Goal: Task Accomplishment & Management: Complete application form

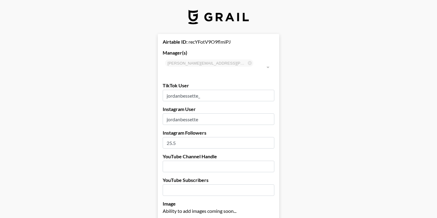
select select "USD"
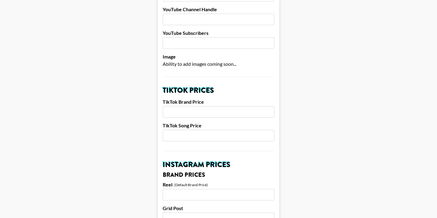
scroll to position [148, 0]
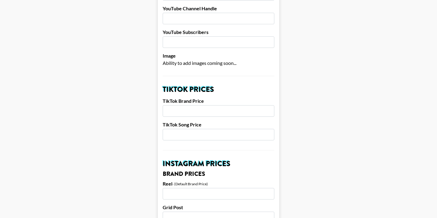
click at [198, 105] on input "number" at bounding box center [219, 111] width 112 height 12
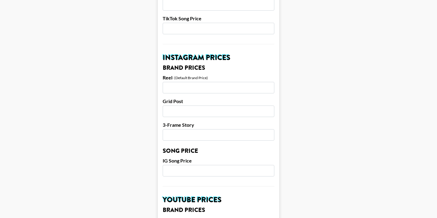
scroll to position [255, 0]
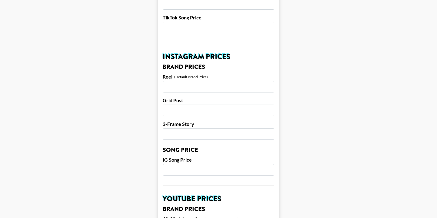
click at [190, 105] on input "number" at bounding box center [219, 111] width 112 height 12
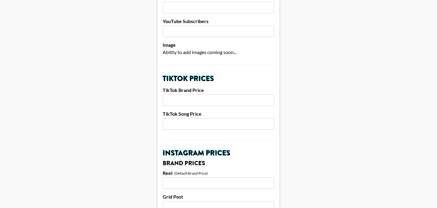
scroll to position [158, 0]
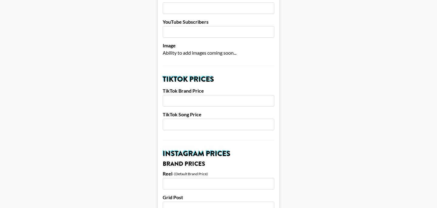
click at [185, 95] on input "number" at bounding box center [219, 101] width 112 height 12
type input "800"
click at [217, 119] on input "number" at bounding box center [219, 125] width 112 height 12
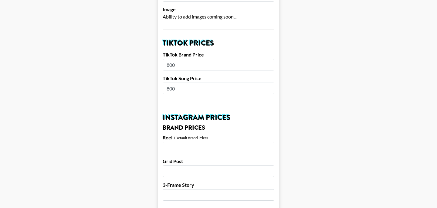
scroll to position [195, 0]
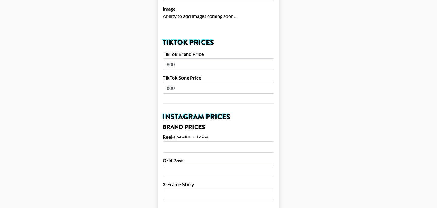
type input "800"
click at [213, 141] on input "number" at bounding box center [219, 147] width 112 height 12
type input "800"
click at [207, 165] on input "number" at bounding box center [219, 171] width 112 height 12
type input "800"
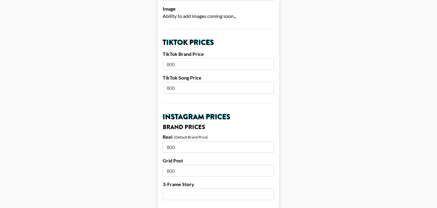
click at [213, 188] on input "number" at bounding box center [219, 194] width 112 height 12
click at [190, 141] on input "800" at bounding box center [219, 147] width 112 height 12
type input "800"
click at [185, 165] on input "800" at bounding box center [219, 171] width 112 height 12
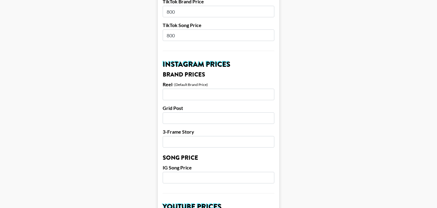
scroll to position [250, 0]
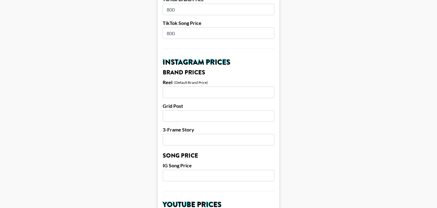
click at [173, 136] on input "number" at bounding box center [219, 140] width 112 height 12
type input "300"
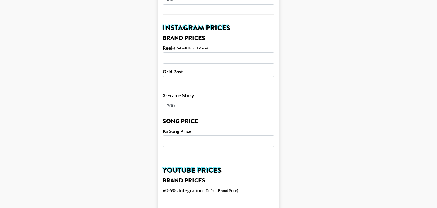
scroll to position [283, 0]
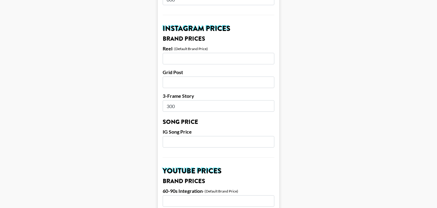
click at [179, 136] on input "number" at bounding box center [219, 142] width 112 height 12
type input "250"
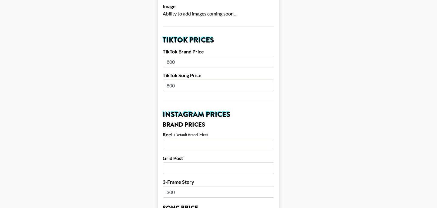
scroll to position [197, 0]
click at [185, 56] on input "800" at bounding box center [219, 62] width 112 height 12
click at [189, 80] on input "800" at bounding box center [219, 86] width 112 height 12
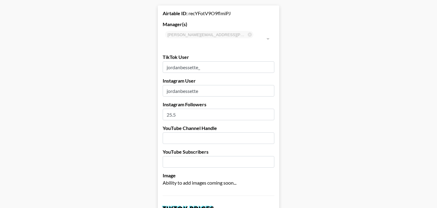
scroll to position [29, 0]
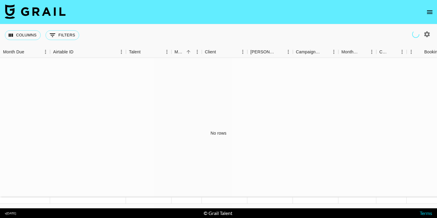
click at [432, 15] on icon "open drawer" at bounding box center [429, 11] width 7 height 7
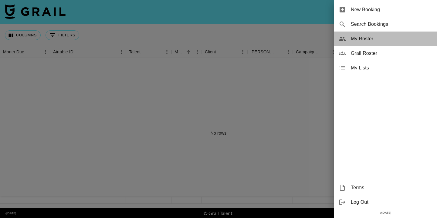
click at [379, 38] on span "My Roster" at bounding box center [391, 38] width 81 height 7
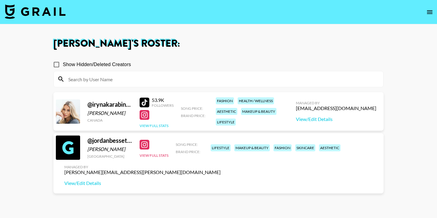
click at [160, 125] on button "View Full Stats" at bounding box center [154, 125] width 29 height 5
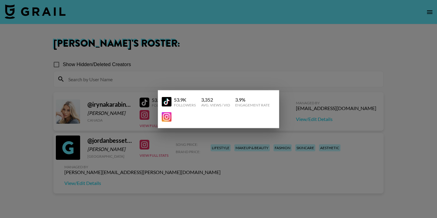
click at [262, 69] on div at bounding box center [218, 109] width 437 height 218
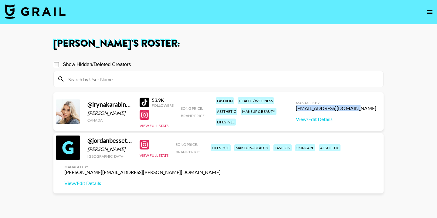
drag, startPoint x: 324, startPoint y: 107, endPoint x: 376, endPoint y: 107, distance: 51.9
click at [376, 107] on div "Managed By babina@grail-talent.com View/Edit Details" at bounding box center [336, 111] width 90 height 31
copy div "babina@grail-talent.com"
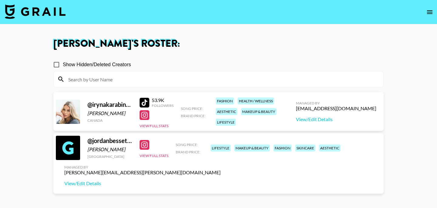
click at [341, 59] on div "Show Hidden/Deleted Creators" at bounding box center [218, 64] width 330 height 13
drag, startPoint x: 86, startPoint y: 104, endPoint x: 133, endPoint y: 104, distance: 46.7
click at [133, 104] on div "@ irynakarabinovych Iryna Karabinovych Canada 53.9K Followers View Full Stats S…" at bounding box center [218, 111] width 330 height 39
copy div "@ irynakarabinov"
click at [164, 125] on button "View Full Stats" at bounding box center [154, 125] width 29 height 5
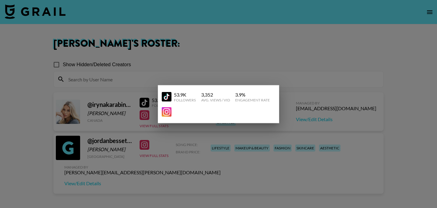
click at [293, 61] on div at bounding box center [218, 104] width 437 height 208
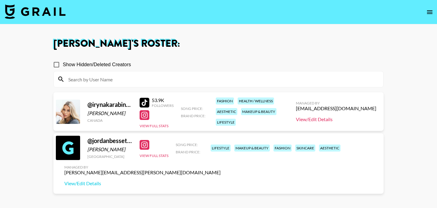
click at [357, 120] on link "View/Edit Details" at bounding box center [336, 119] width 80 height 6
drag, startPoint x: 324, startPoint y: 108, endPoint x: 338, endPoint y: 108, distance: 14.6
click at [338, 108] on div "Managed By babina@grail-talent.com View/Edit Details" at bounding box center [336, 111] width 90 height 31
copy div "babina"
click at [432, 16] on button "open drawer" at bounding box center [429, 12] width 12 height 12
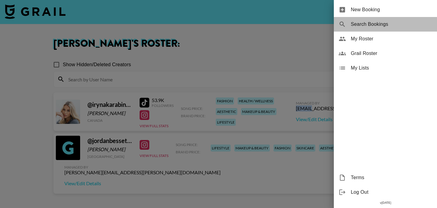
click at [375, 23] on span "Search Bookings" at bounding box center [391, 24] width 81 height 7
select select "id"
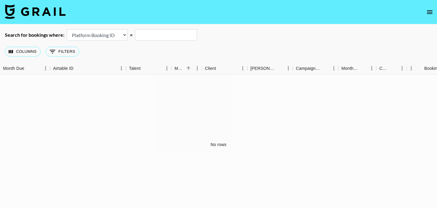
click at [429, 11] on icon "open drawer" at bounding box center [429, 11] width 7 height 7
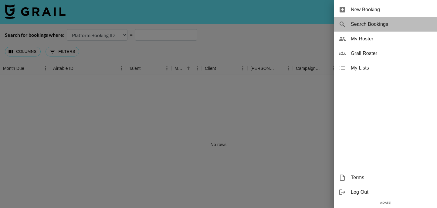
click at [385, 28] on div "Search Bookings" at bounding box center [385, 24] width 103 height 15
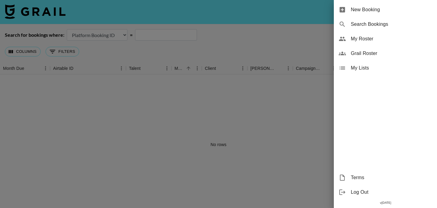
click at [299, 23] on div at bounding box center [218, 104] width 437 height 208
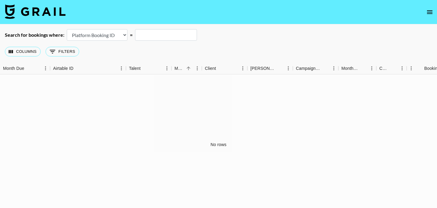
click at [149, 37] on input "text" at bounding box center [166, 35] width 62 height 12
click at [72, 47] on button "0 Filters" at bounding box center [62, 52] width 34 height 10
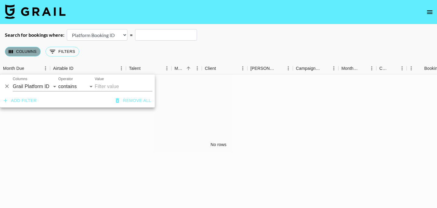
click at [33, 51] on button "Columns" at bounding box center [23, 52] width 36 height 10
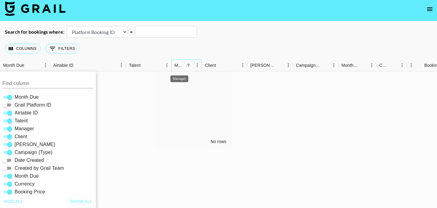
click at [179, 65] on div "Manager" at bounding box center [179, 65] width 10 height 12
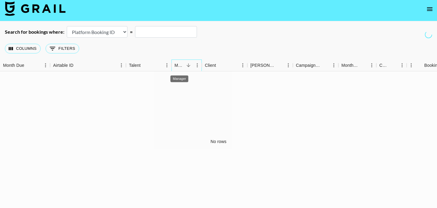
click at [179, 65] on div "Manager" at bounding box center [179, 65] width 10 height 12
click at [430, 9] on icon "open drawer" at bounding box center [429, 9] width 5 height 4
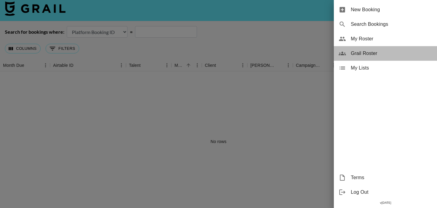
click at [375, 56] on span "Grail Roster" at bounding box center [391, 53] width 81 height 7
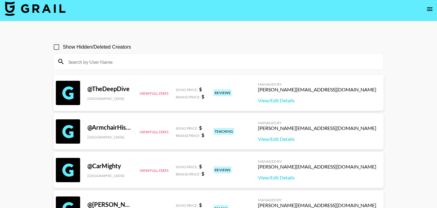
click at [170, 58] on input at bounding box center [222, 62] width 315 height 10
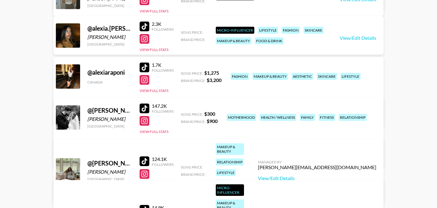
scroll to position [177, 0]
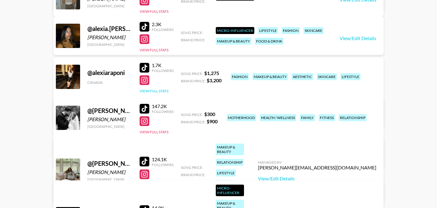
click at [158, 89] on button "View Full Stats" at bounding box center [154, 91] width 29 height 5
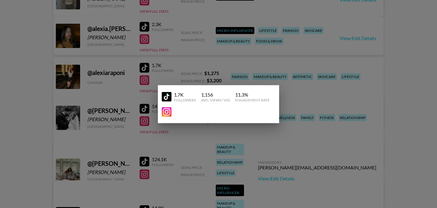
click at [166, 129] on div at bounding box center [218, 104] width 437 height 208
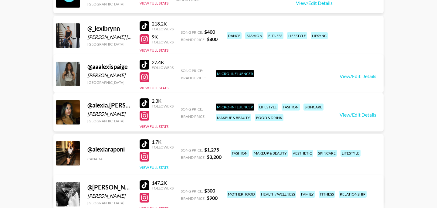
scroll to position [101, 0]
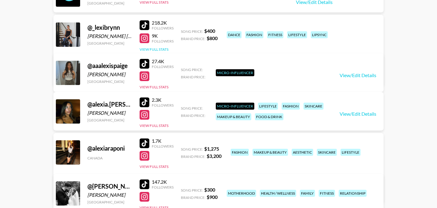
click at [160, 48] on button "View Full Stats" at bounding box center [154, 49] width 29 height 5
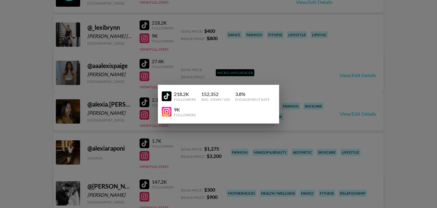
click at [401, 36] on div at bounding box center [218, 104] width 437 height 208
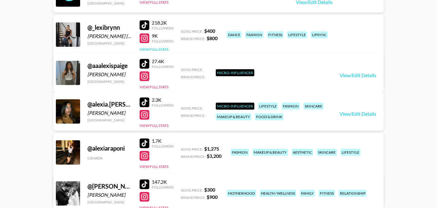
scroll to position [0, 0]
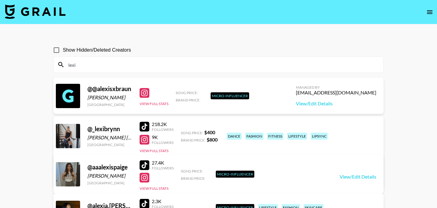
click at [89, 65] on input "lexi" at bounding box center [222, 65] width 315 height 10
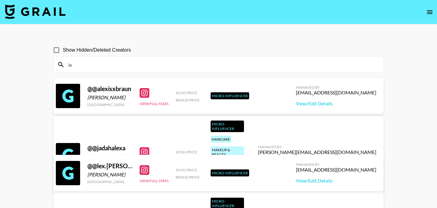
type input "l"
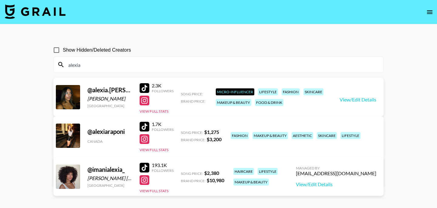
scroll to position [29, 0]
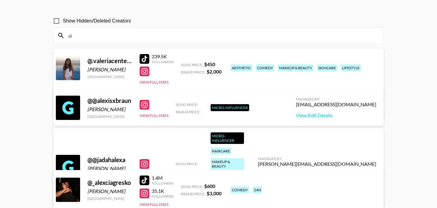
type input "a"
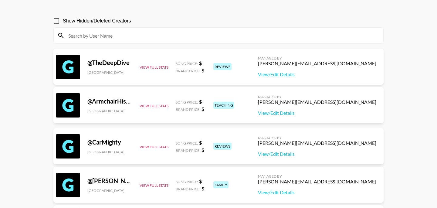
scroll to position [0, 0]
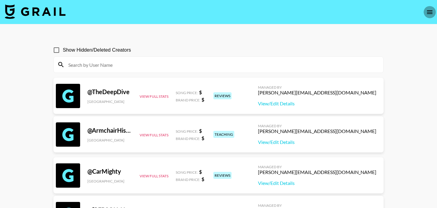
click at [429, 6] on button "open drawer" at bounding box center [429, 12] width 12 height 12
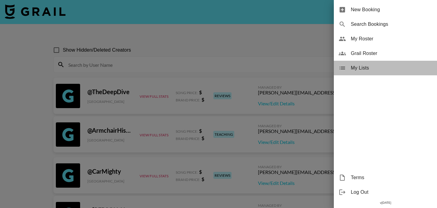
click at [381, 68] on span "My Lists" at bounding box center [391, 67] width 81 height 7
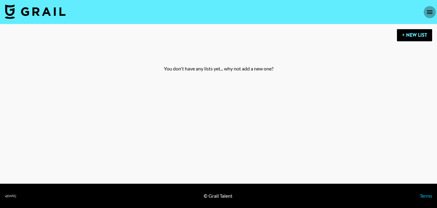
click at [428, 12] on icon "open drawer" at bounding box center [429, 11] width 7 height 7
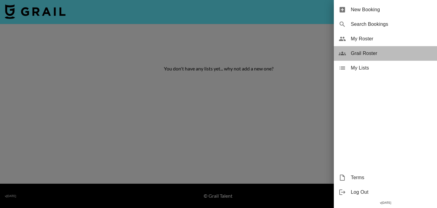
click at [372, 52] on span "Grail Roster" at bounding box center [391, 53] width 81 height 7
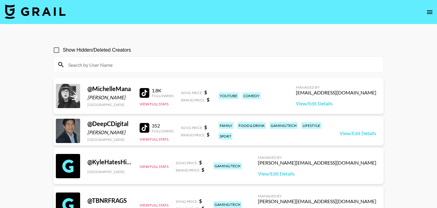
click at [432, 9] on icon "open drawer" at bounding box center [429, 11] width 7 height 7
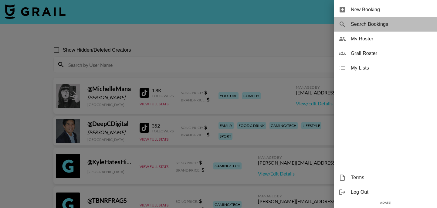
click at [391, 25] on span "Search Bookings" at bounding box center [391, 24] width 81 height 7
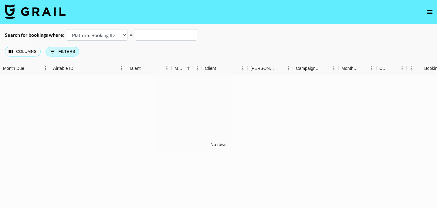
click at [59, 54] on button "0 Filters" at bounding box center [62, 52] width 34 height 10
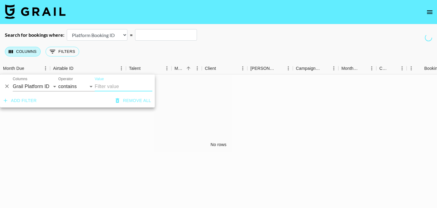
click at [28, 52] on button "Columns" at bounding box center [23, 52] width 36 height 10
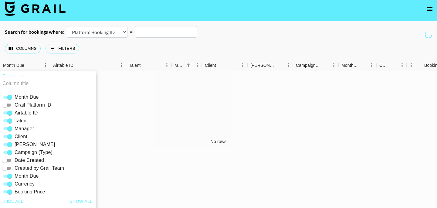
click at [60, 43] on div "Columns 0 Filters + Booking" at bounding box center [43, 49] width 77 height 22
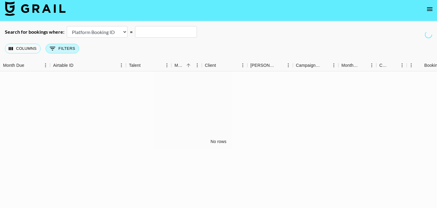
click at [69, 49] on button "0 Filters" at bounding box center [62, 49] width 34 height 10
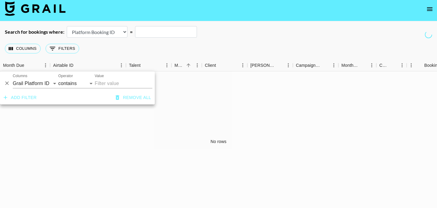
click at [151, 50] on div "Columns 0 Filters + Booking" at bounding box center [218, 49] width 437 height 22
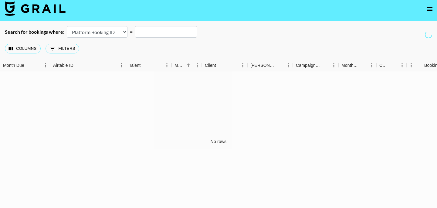
click at [112, 34] on select "Airtable Booking ID Platform Booking ID Platform Campaign ID" at bounding box center [97, 32] width 61 height 12
select select "airtableId"
click at [148, 31] on input "text" at bounding box center [166, 32] width 62 height 12
type input "a"
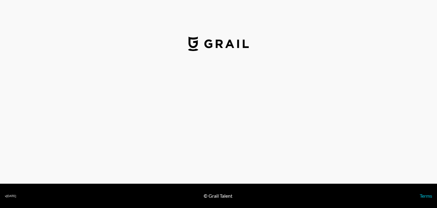
select select "USD"
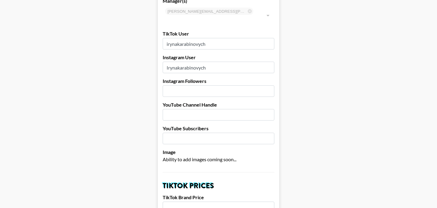
scroll to position [56, 0]
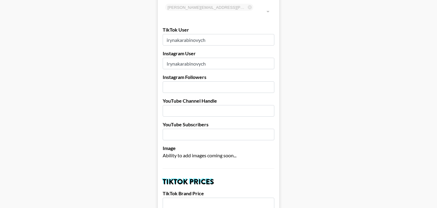
drag, startPoint x: 223, startPoint y: 54, endPoint x: 160, endPoint y: 52, distance: 63.1
